Goal: Task Accomplishment & Management: Manage account settings

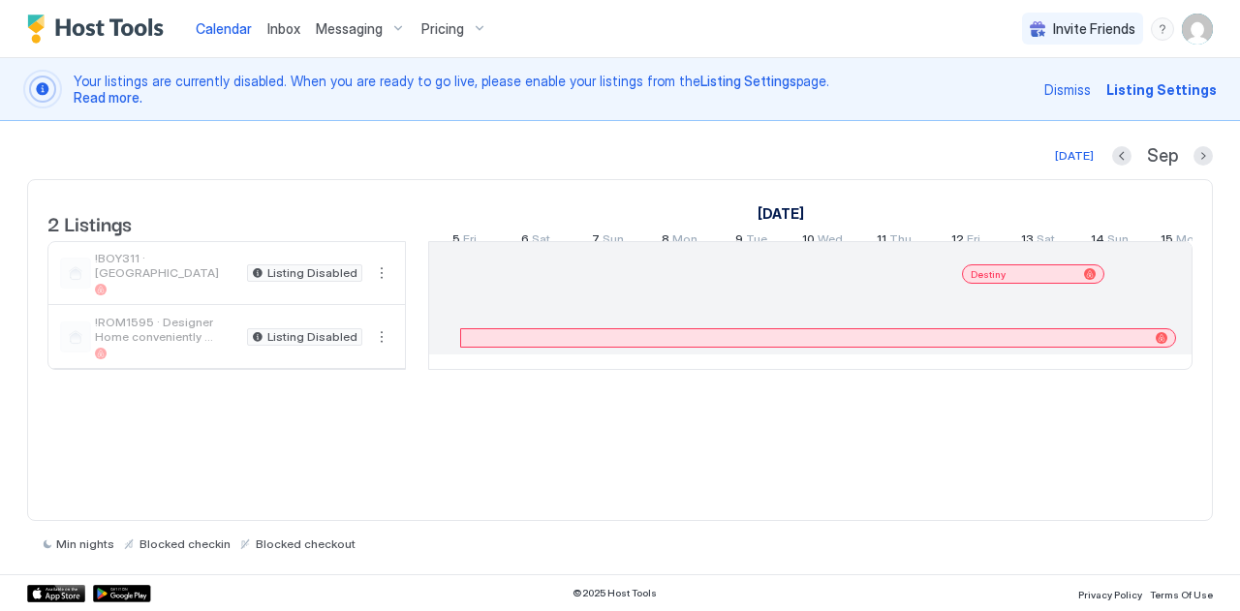
scroll to position [0, 1076]
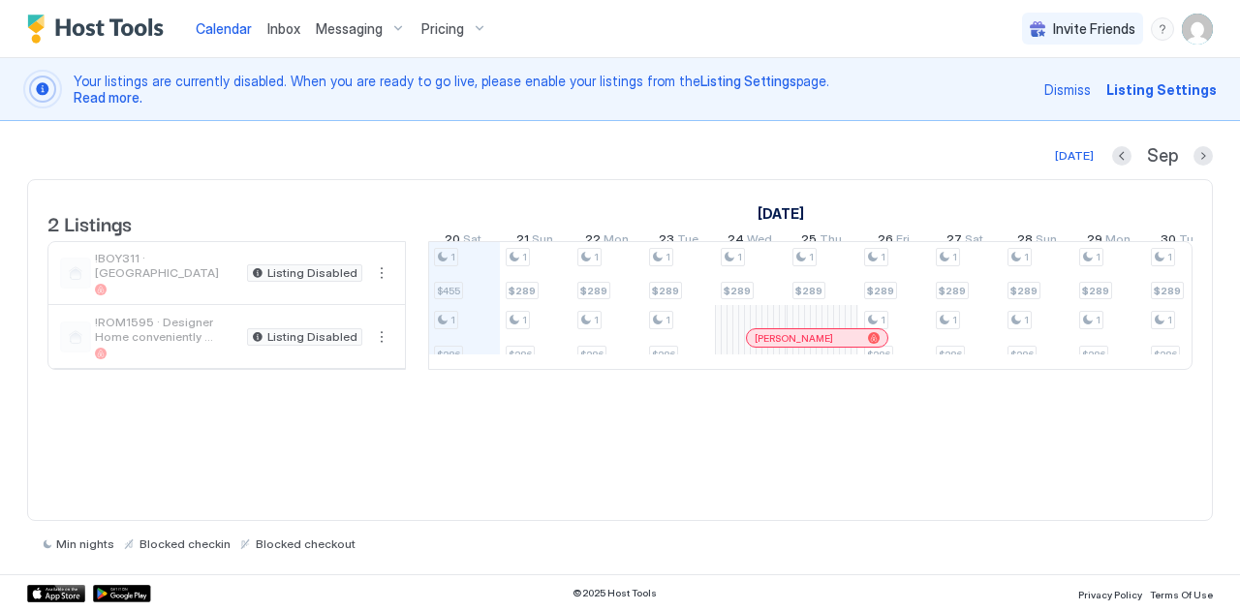
click at [1188, 27] on img "User profile" at bounding box center [1197, 29] width 31 height 31
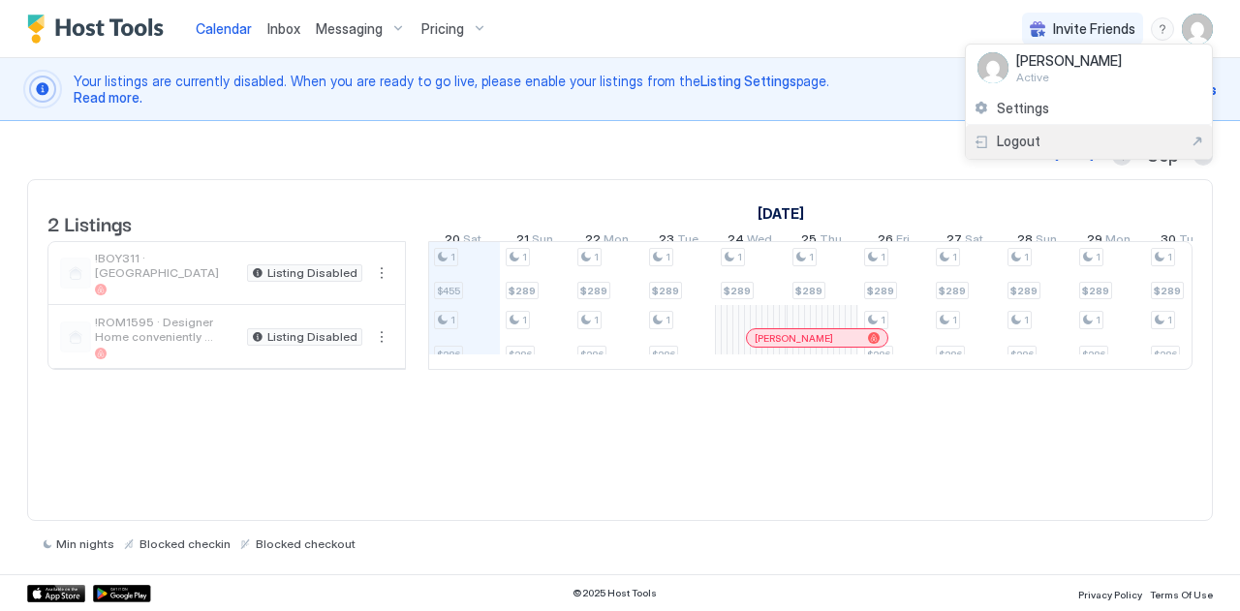
click at [1005, 144] on span "Logout" at bounding box center [1019, 141] width 44 height 17
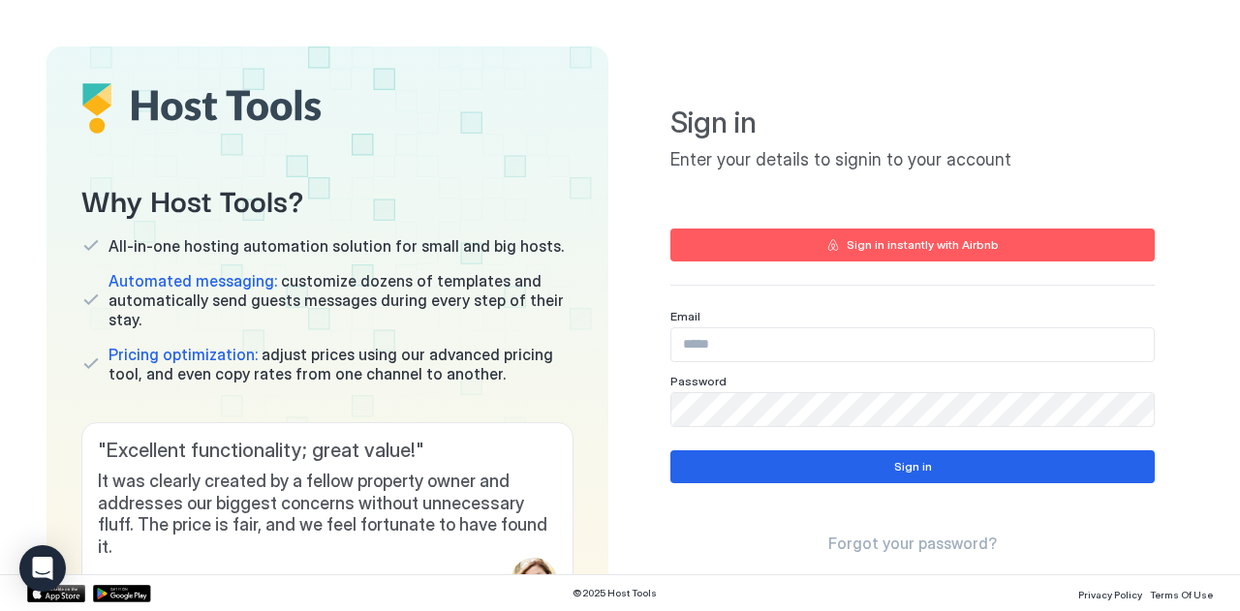
click at [796, 337] on input "Input Field" at bounding box center [912, 344] width 482 height 33
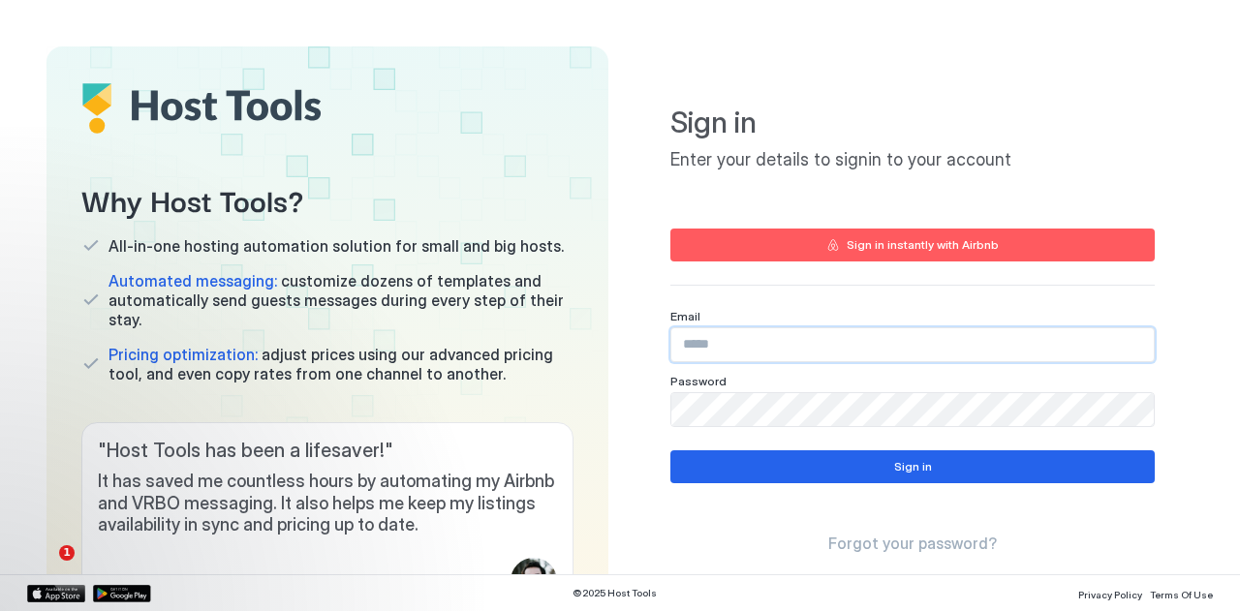
type input "**********"
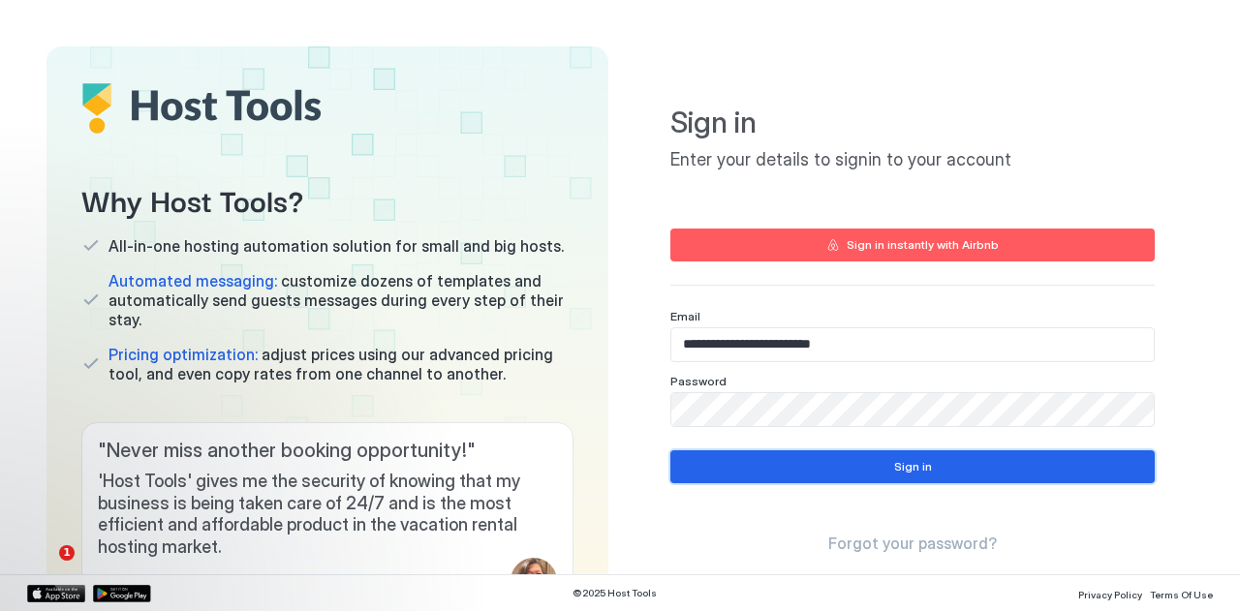
click at [729, 471] on button "Sign in" at bounding box center [912, 466] width 484 height 33
